Goal: Transaction & Acquisition: Obtain resource

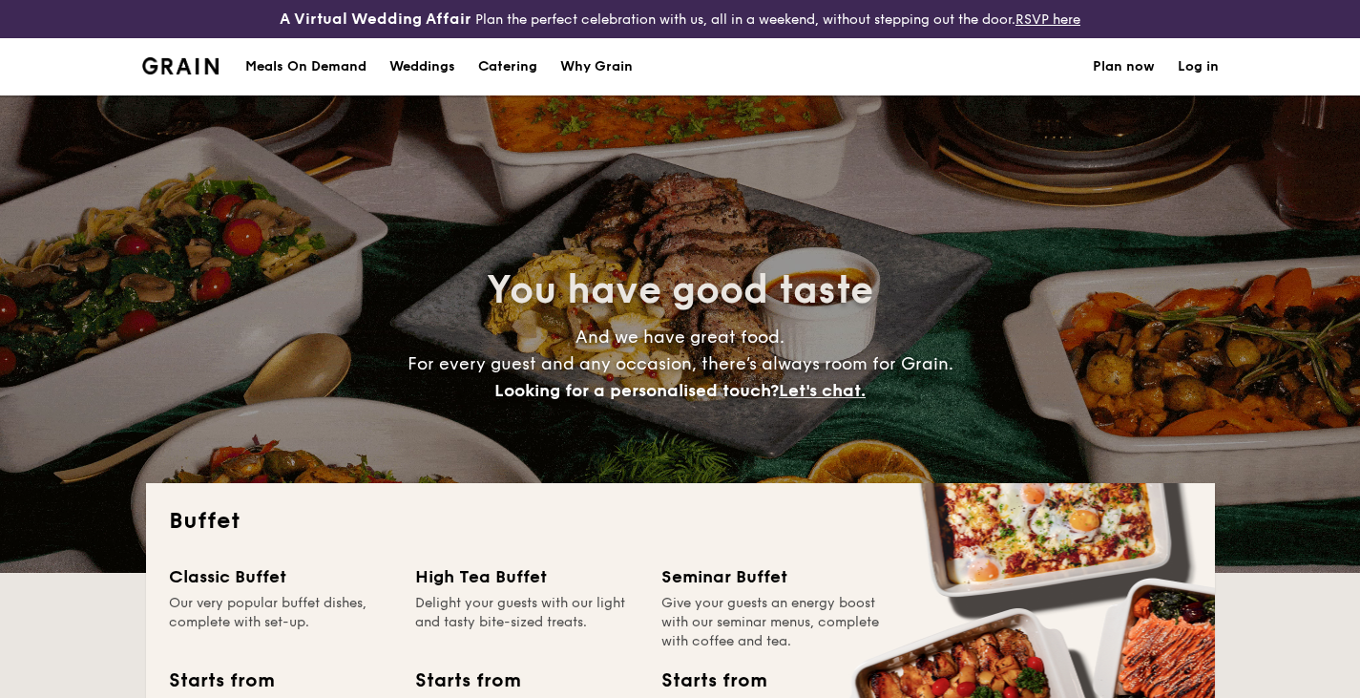
select select
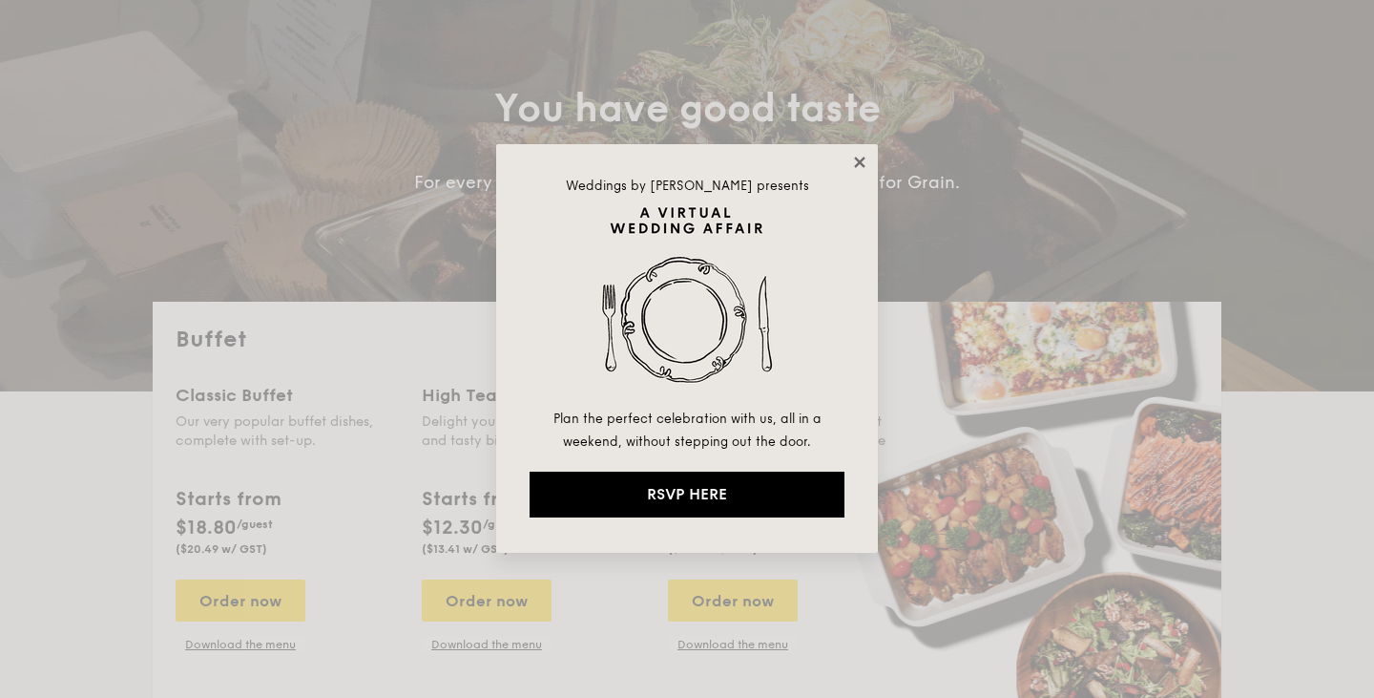
click at [853, 154] on icon at bounding box center [859, 162] width 17 height 17
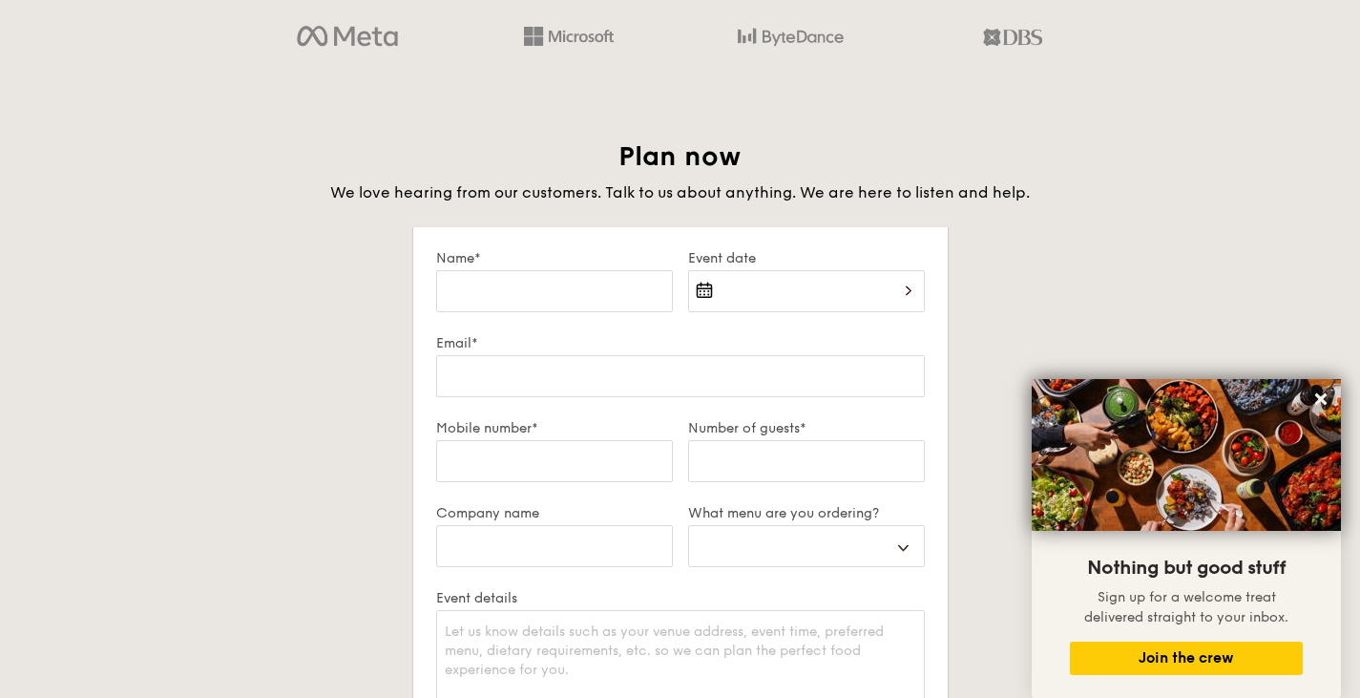
scroll to position [3179, 0]
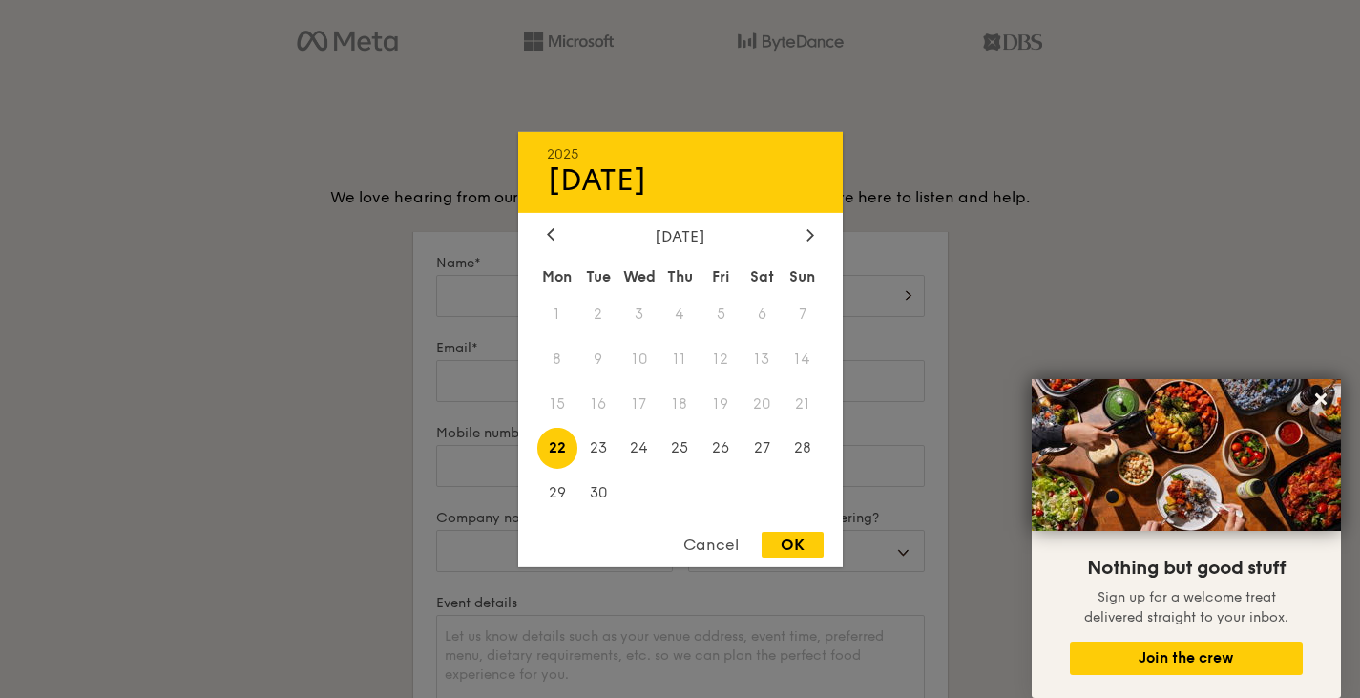
click at [706, 290] on div "2025 Sep 22 September 2025 Mon Tue Wed Thu Fri Sat Sun 1 2 3 4 5 6 7 8 9 10 11 …" at bounding box center [806, 307] width 237 height 65
click at [700, 450] on span "25" at bounding box center [679, 448] width 41 height 41
click at [788, 554] on div "OK" at bounding box center [793, 545] width 62 height 26
type input "Sep 25, 2025"
select select
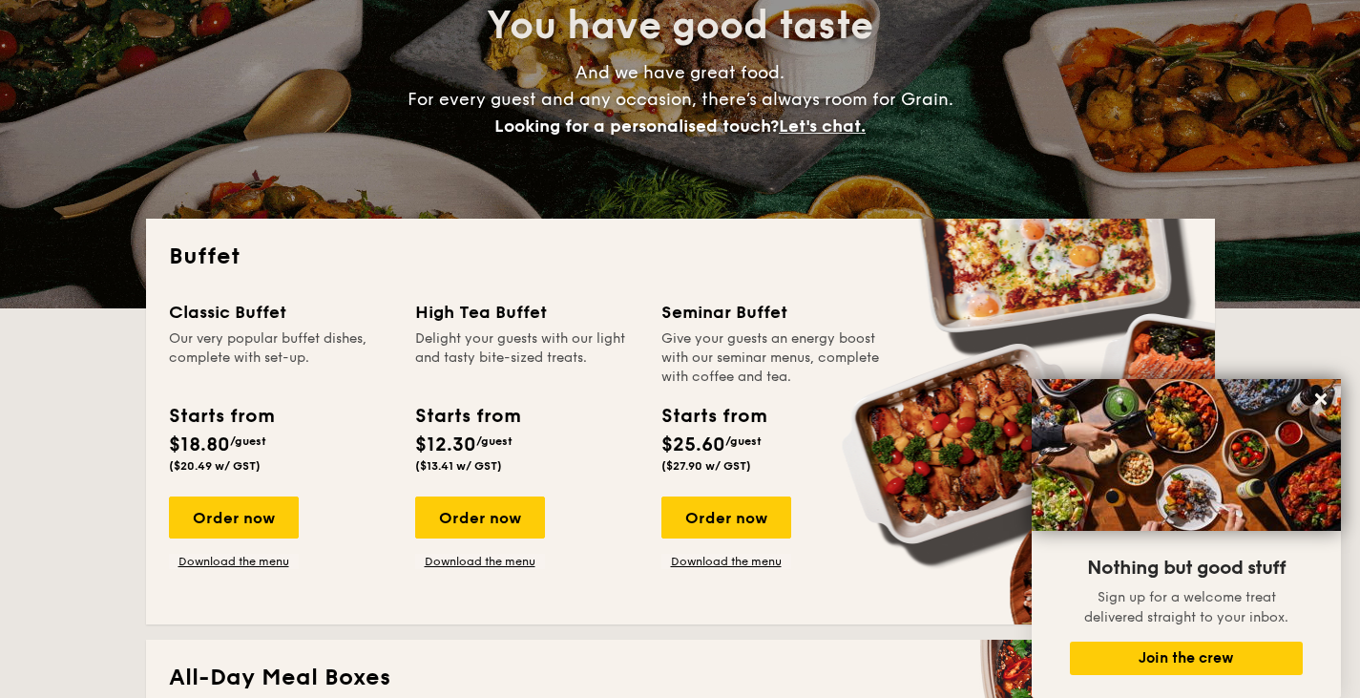
scroll to position [0, 0]
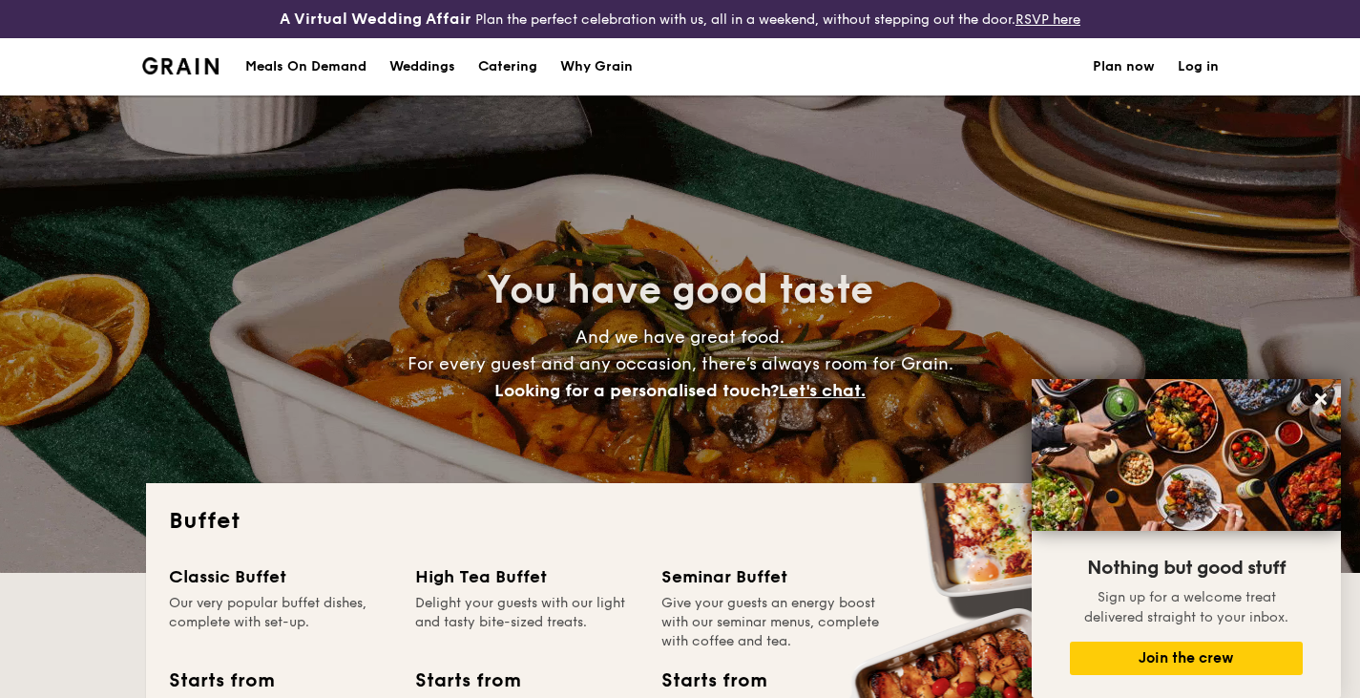
click at [513, 64] on h1 "Catering" at bounding box center [507, 66] width 59 height 57
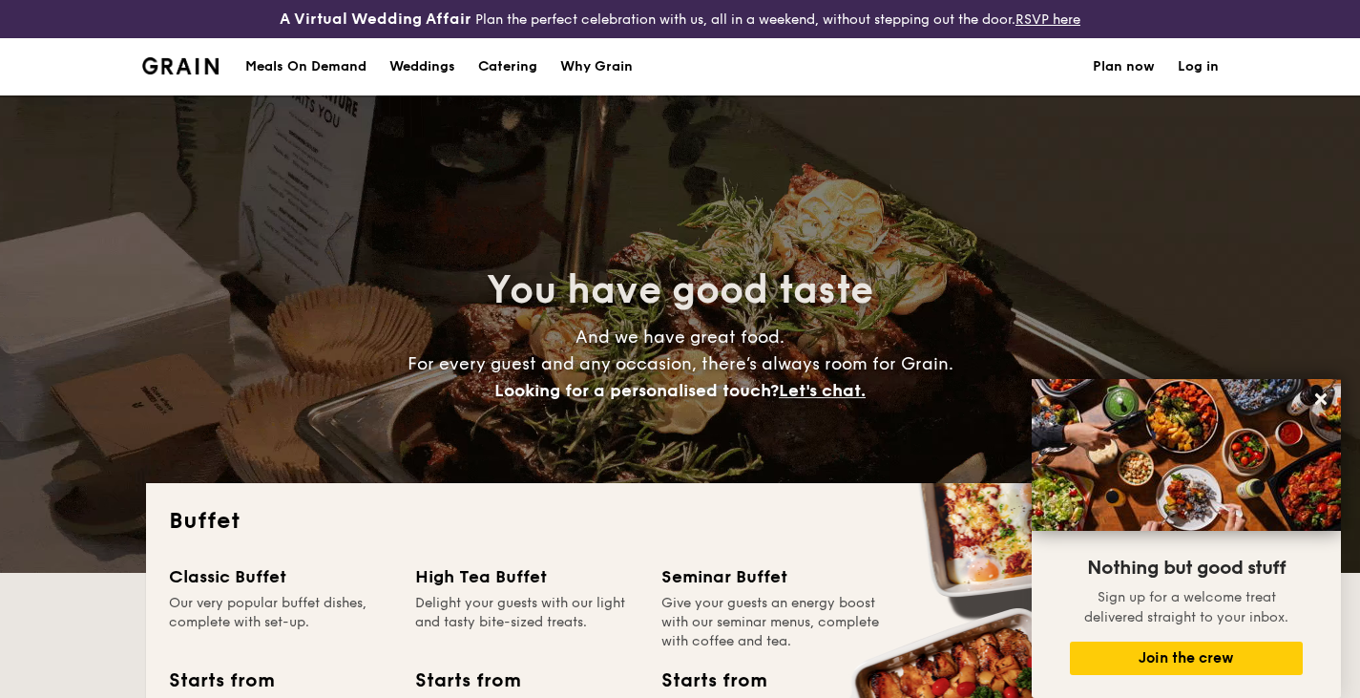
click at [513, 64] on h1 "Catering" at bounding box center [507, 66] width 59 height 57
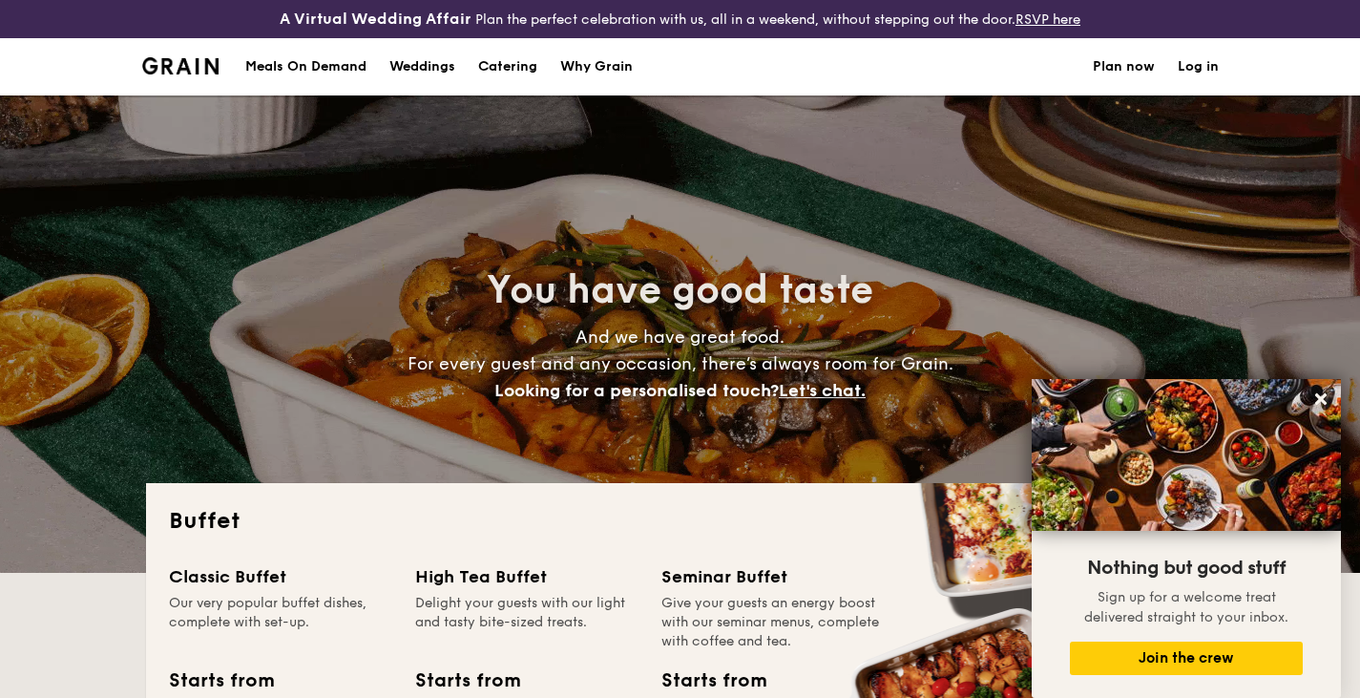
click at [513, 64] on h1 "Catering" at bounding box center [507, 66] width 59 height 57
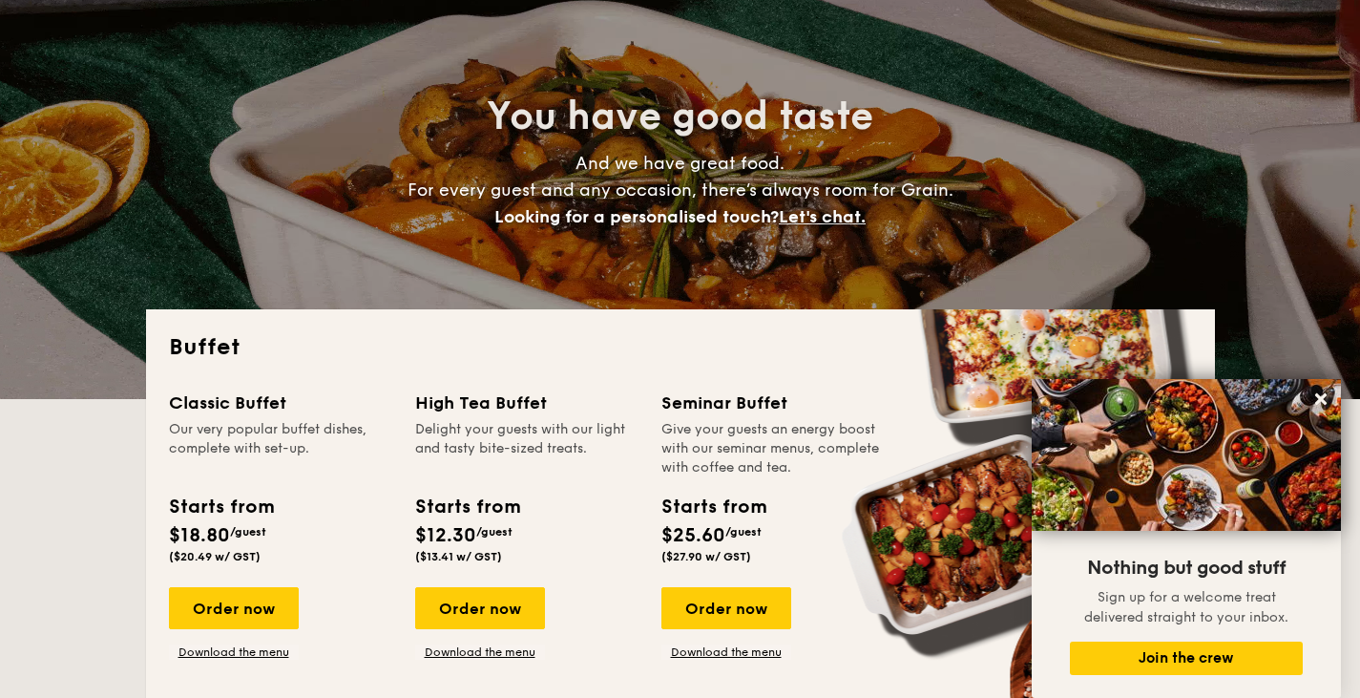
scroll to position [178, 0]
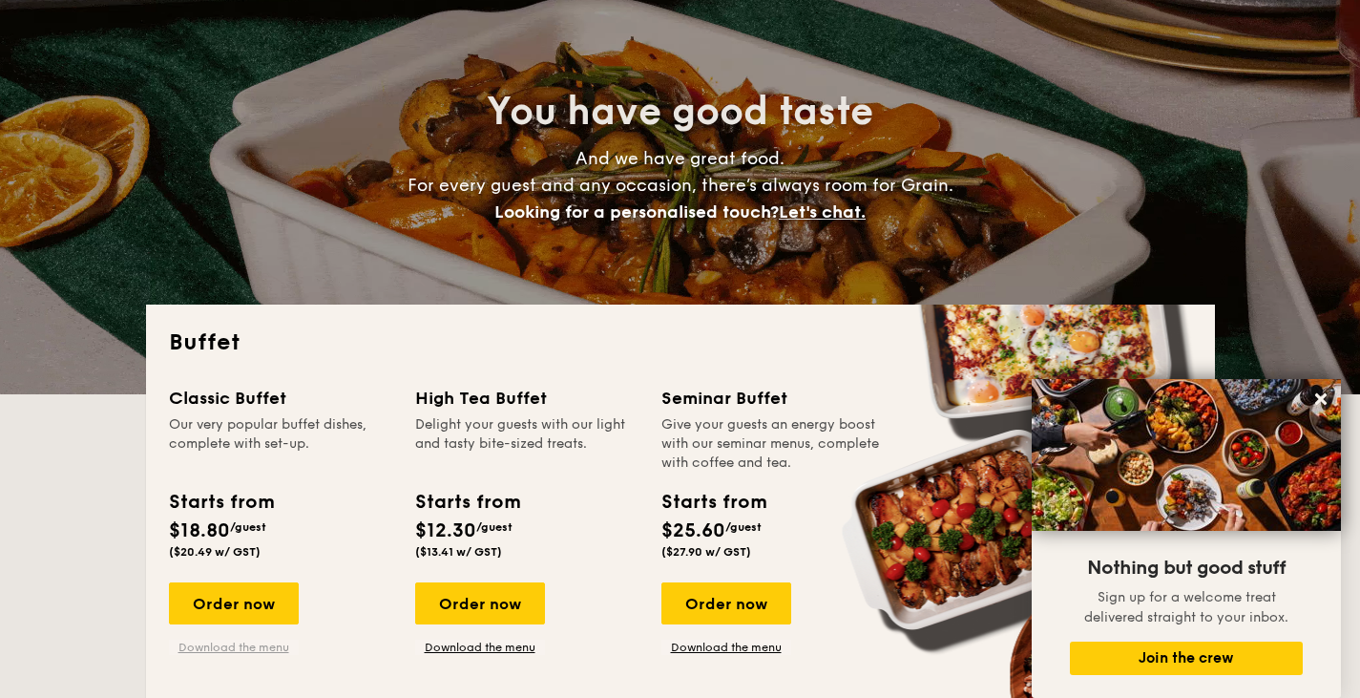
click at [214, 647] on link "Download the menu" at bounding box center [234, 646] width 130 height 15
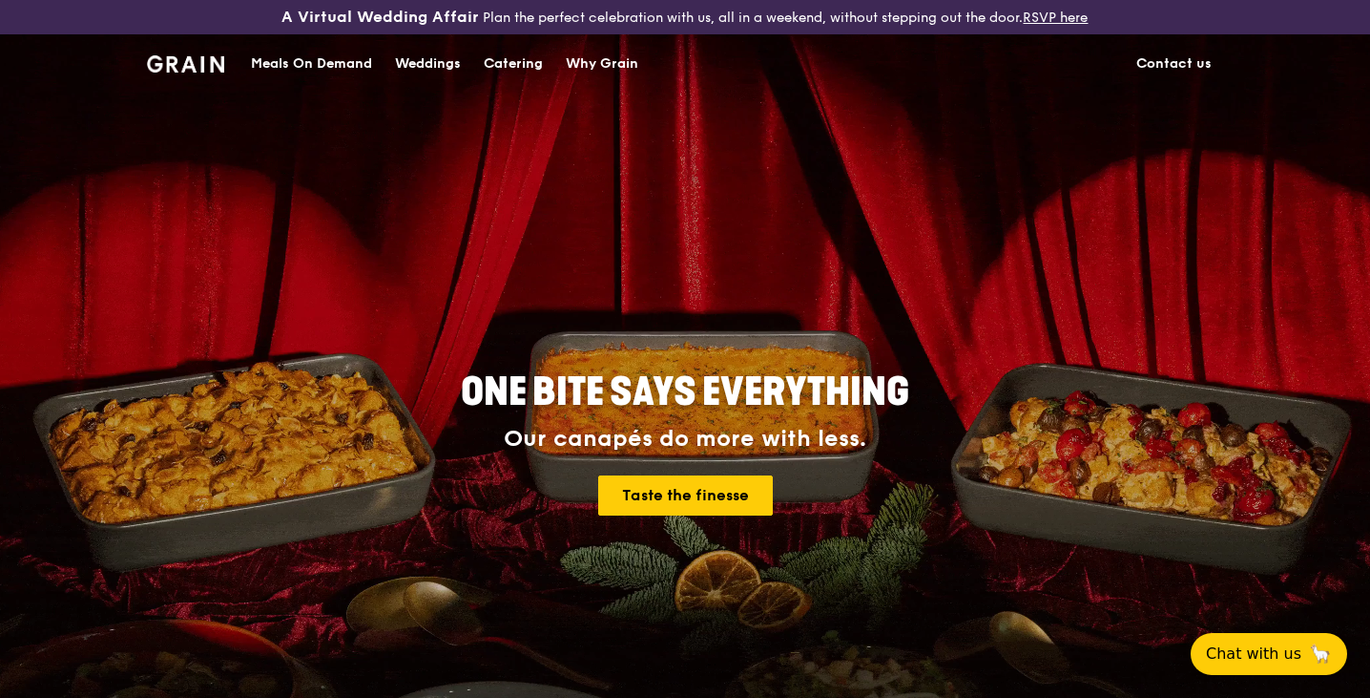
click at [514, 63] on div "Catering" at bounding box center [513, 63] width 59 height 57
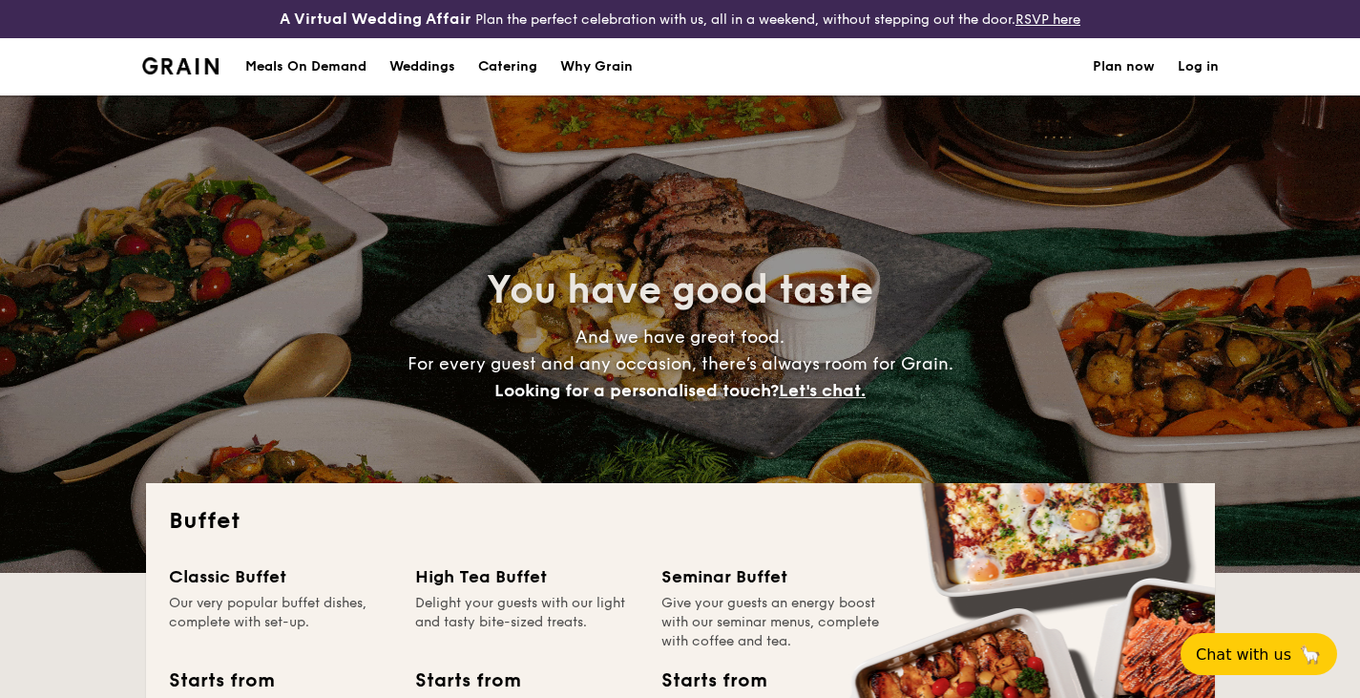
select select
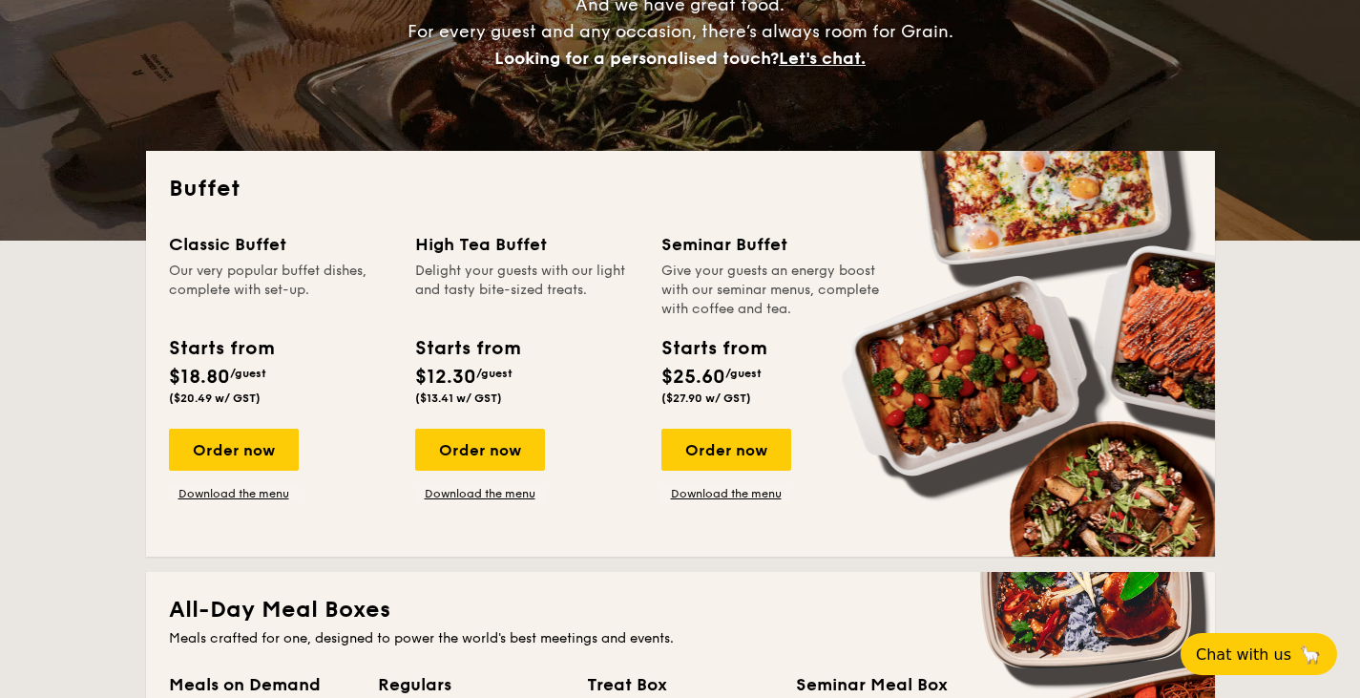
scroll to position [330, 0]
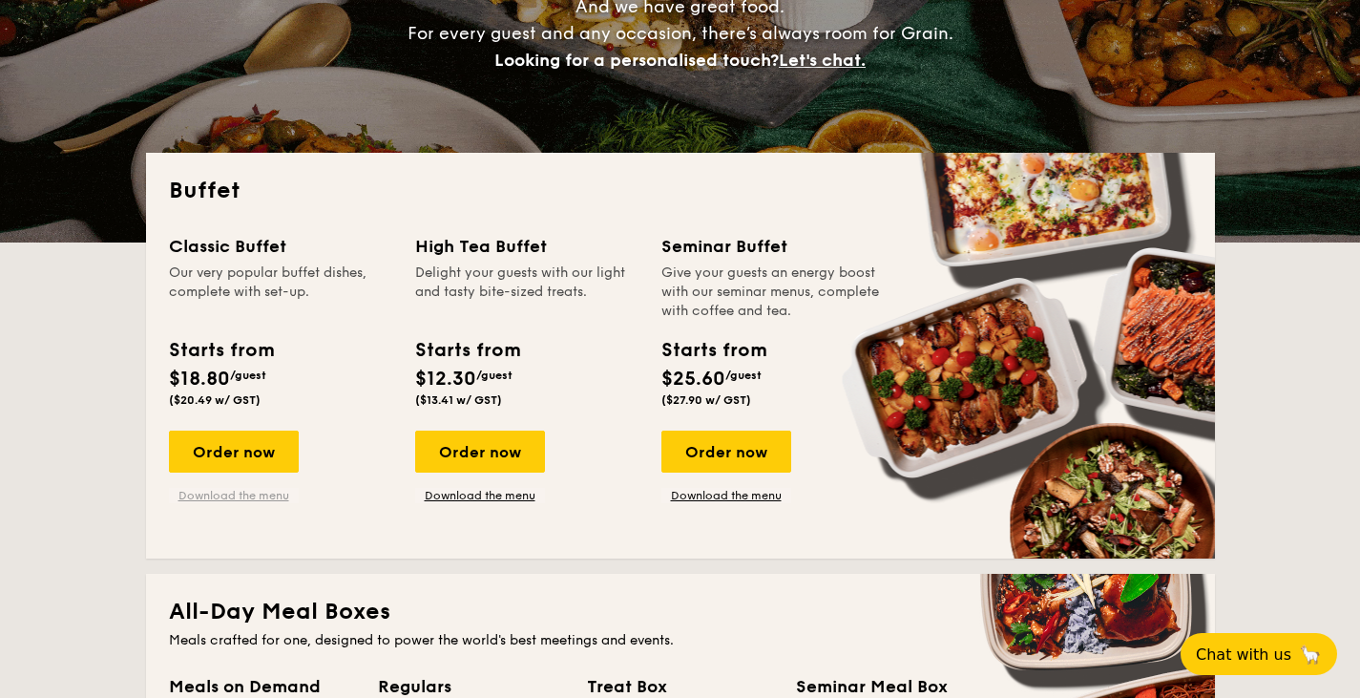
click at [217, 495] on link "Download the menu" at bounding box center [234, 495] width 130 height 15
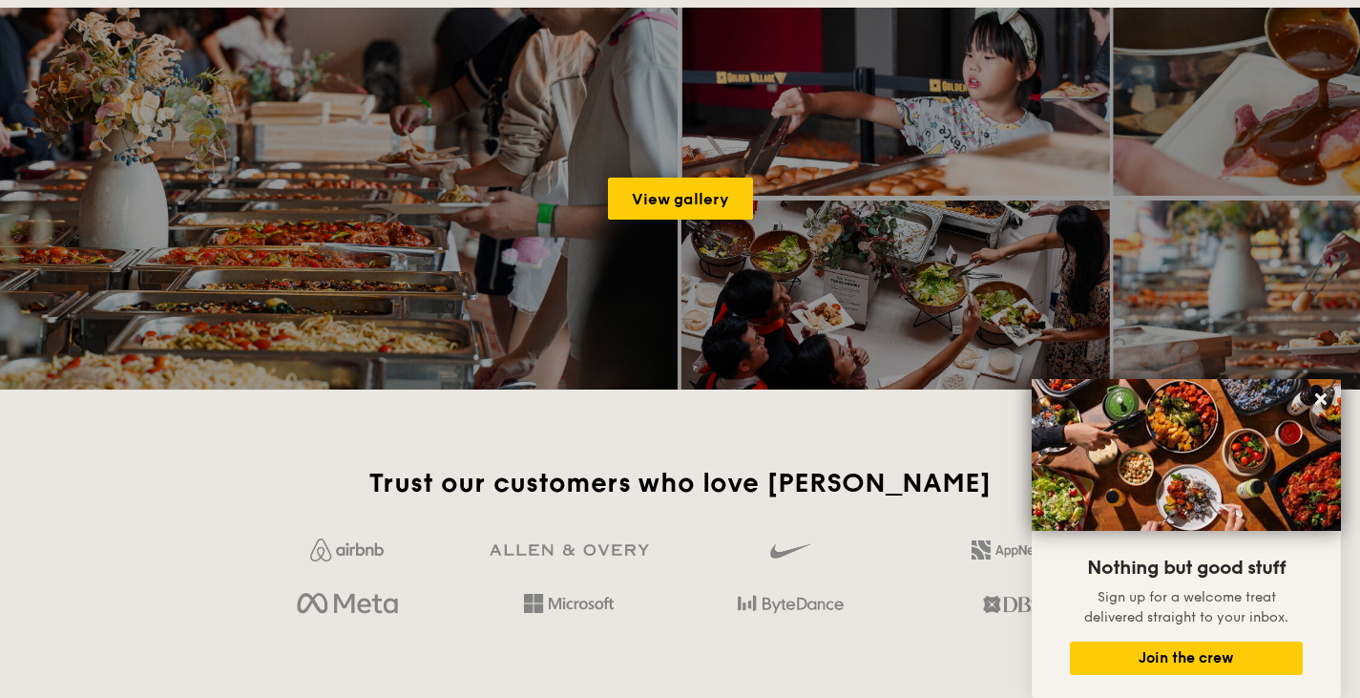
scroll to position [2618, 0]
